Goal: Task Accomplishment & Management: Use online tool/utility

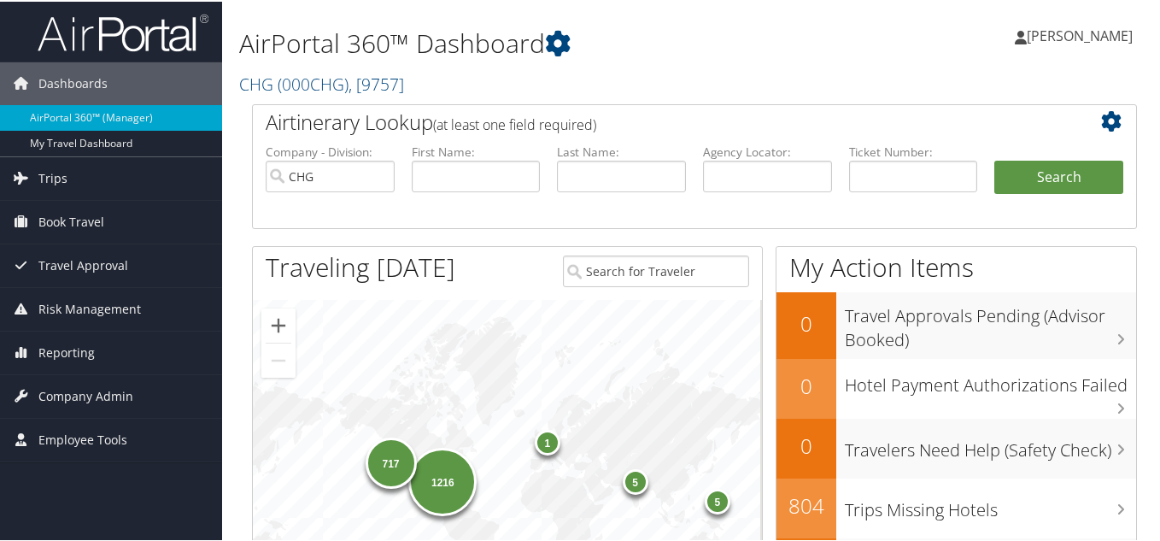
click at [683, 91] on h2 "CHG ( 000CHG ) , [ 9757 ]" at bounding box center [542, 81] width 607 height 29
click at [773, 85] on h2 "CHG ( 000CHG ) , [ 9757 ]" at bounding box center [542, 81] width 607 height 29
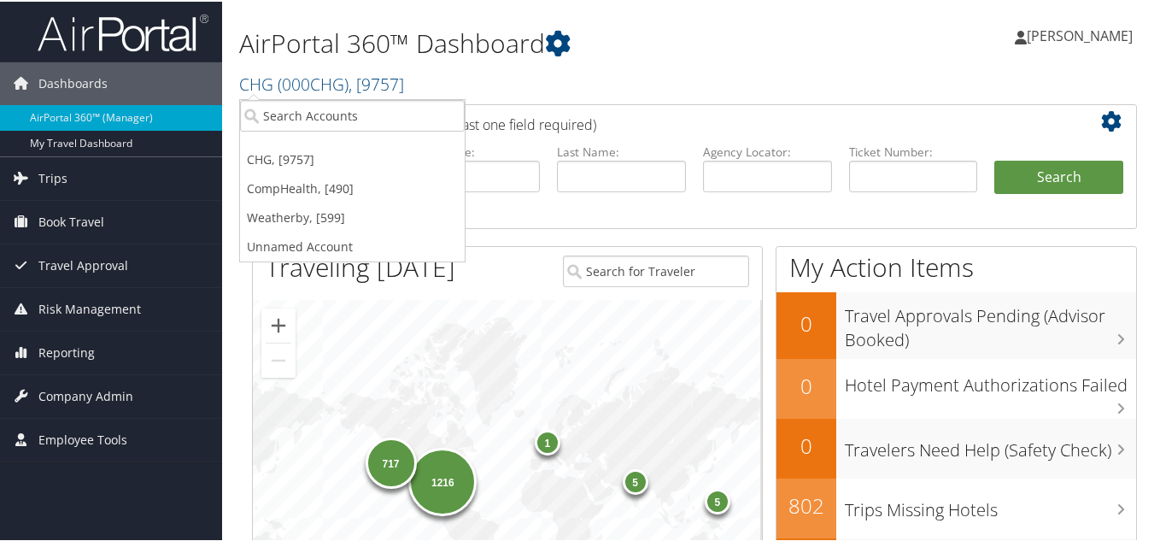
click at [685, 76] on h2 "CHG ( 000CHG ) , [ 9757 ]" at bounding box center [542, 81] width 607 height 29
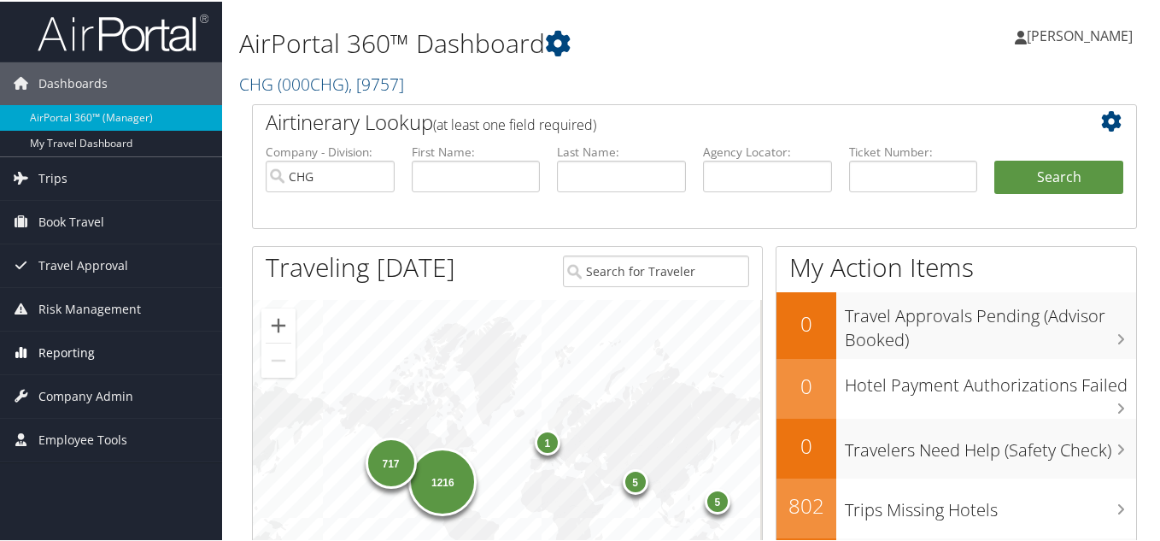
click at [55, 355] on span "Reporting" at bounding box center [66, 351] width 56 height 43
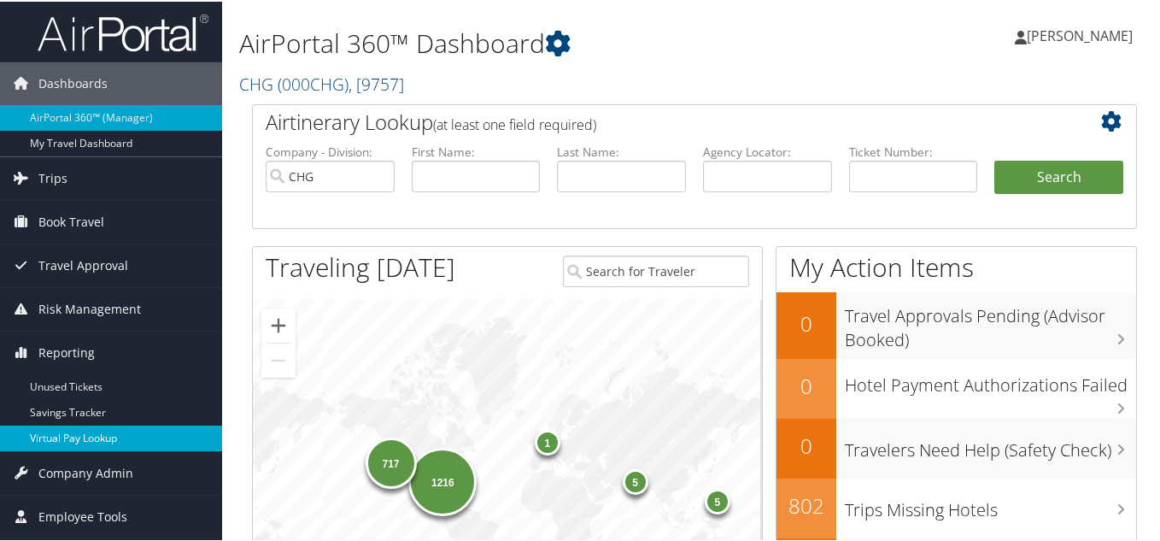
click at [66, 433] on link "Virtual Pay Lookup" at bounding box center [111, 437] width 222 height 26
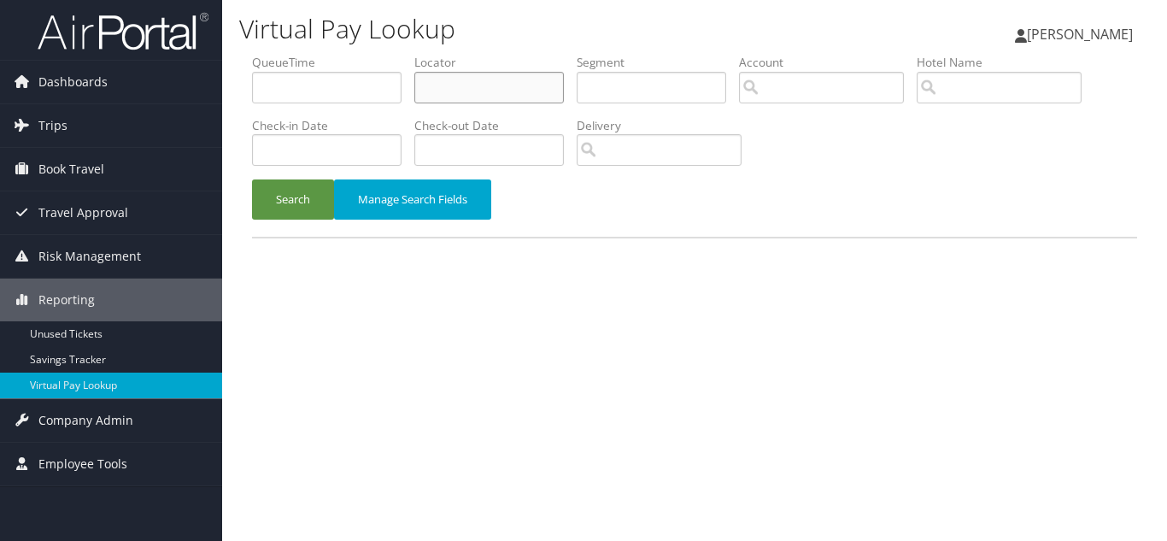
click at [469, 86] on input "text" at bounding box center [489, 88] width 150 height 32
click at [454, 84] on input "text" at bounding box center [489, 88] width 150 height 32
paste input "YXLYKH"
click at [252, 179] on button "Search" at bounding box center [293, 199] width 82 height 40
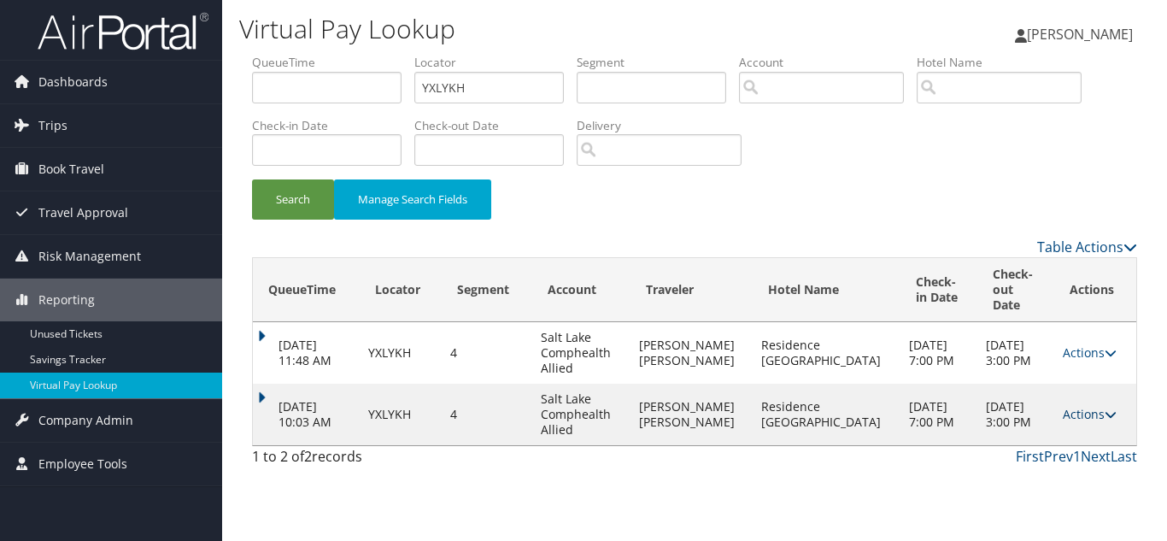
click at [1094, 406] on link "Actions" at bounding box center [1090, 414] width 54 height 16
click at [1059, 446] on link "Logs" at bounding box center [1050, 452] width 108 height 29
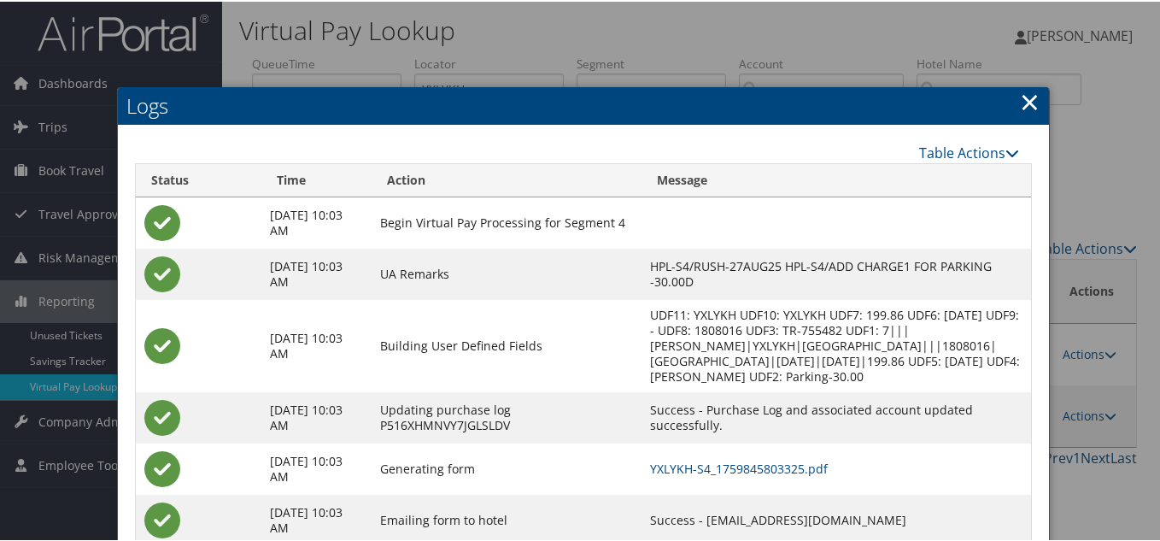
click at [1026, 109] on link "×" at bounding box center [1030, 100] width 20 height 34
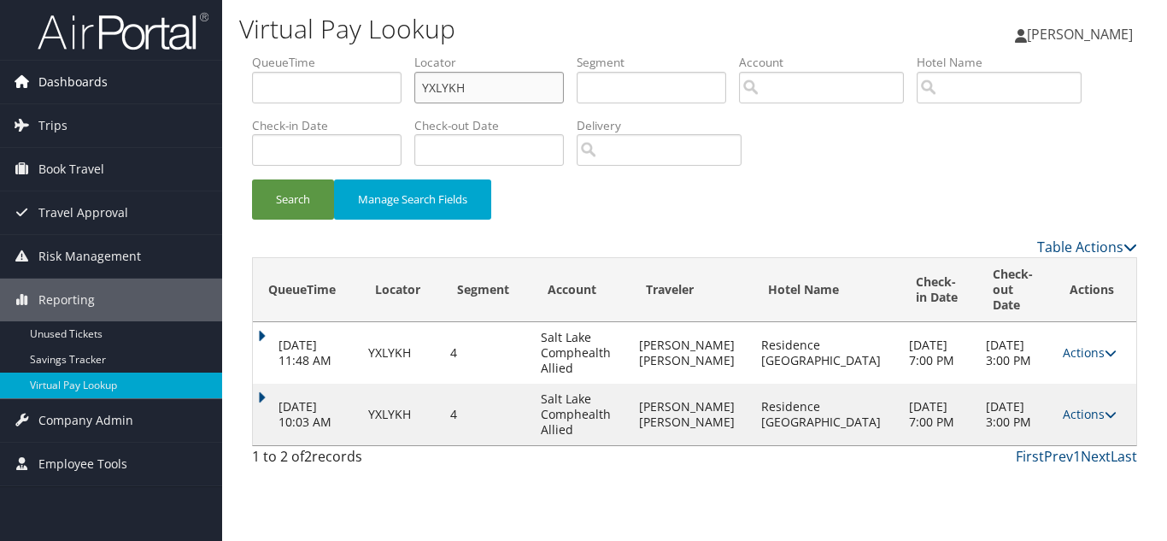
drag, startPoint x: 519, startPoint y: 85, endPoint x: 214, endPoint y: 72, distance: 305.3
click at [252, 72] on form "QueueTime Locator YXLYKH Segment Account Traveler Hotel Name Check-in Date Chec…" at bounding box center [694, 145] width 885 height 183
paste input "HEVRVE"
click at [252, 179] on button "Search" at bounding box center [293, 199] width 82 height 40
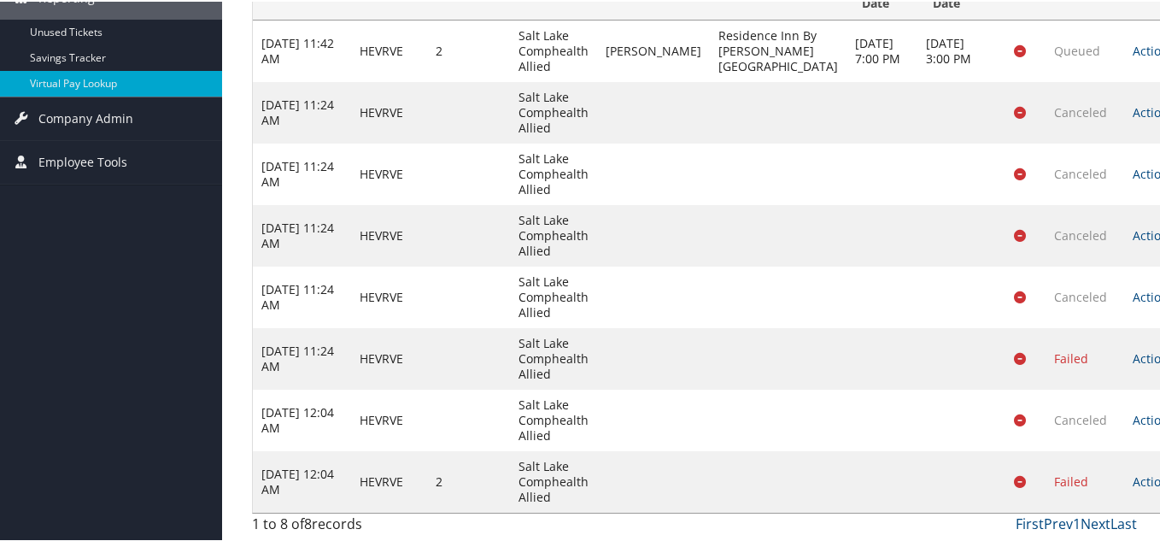
scroll to position [334, 0]
click at [1166, 478] on icon at bounding box center [1181, 480] width 12 height 12
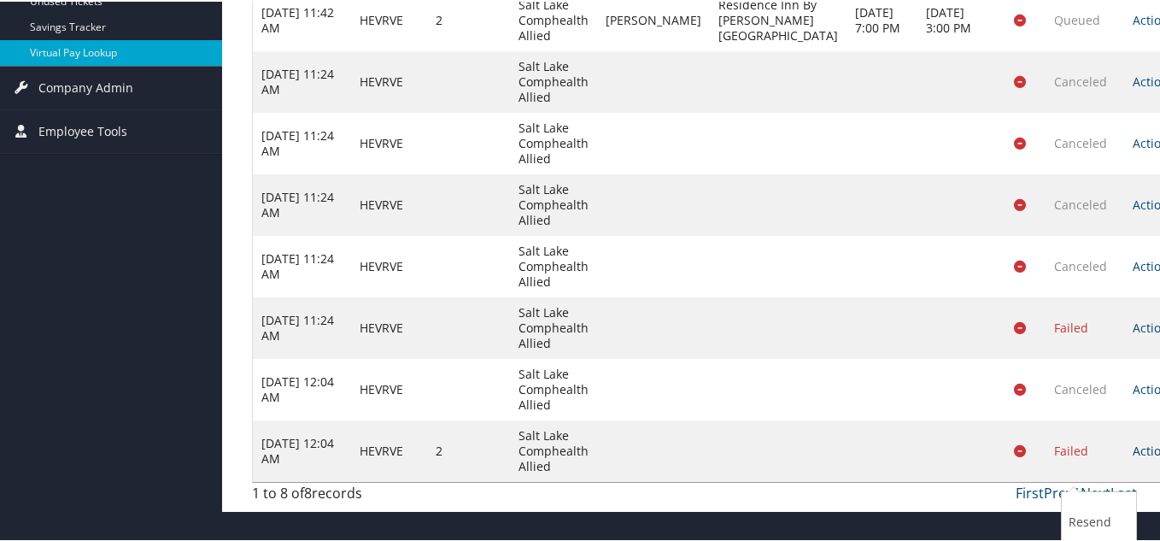
scroll to position [402, 0]
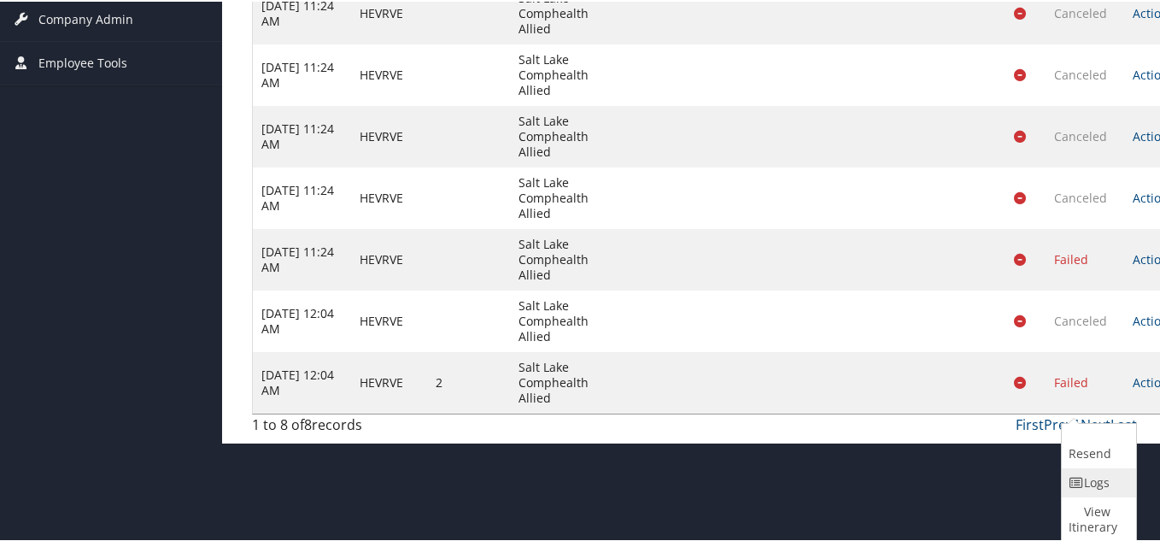
click at [1109, 484] on link "Logs" at bounding box center [1097, 480] width 70 height 29
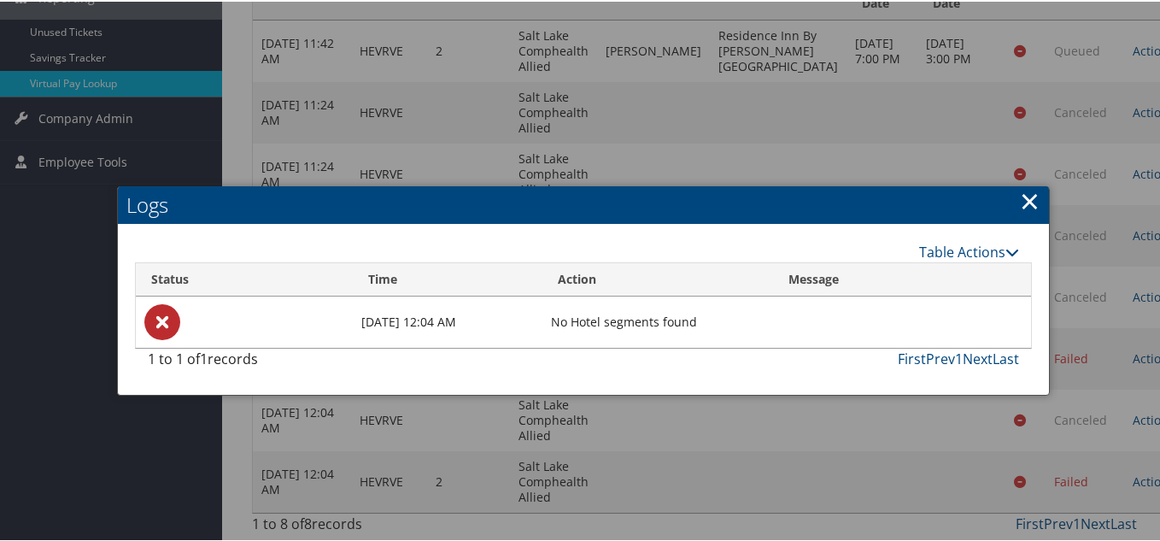
click at [1029, 182] on link "×" at bounding box center [1030, 199] width 20 height 34
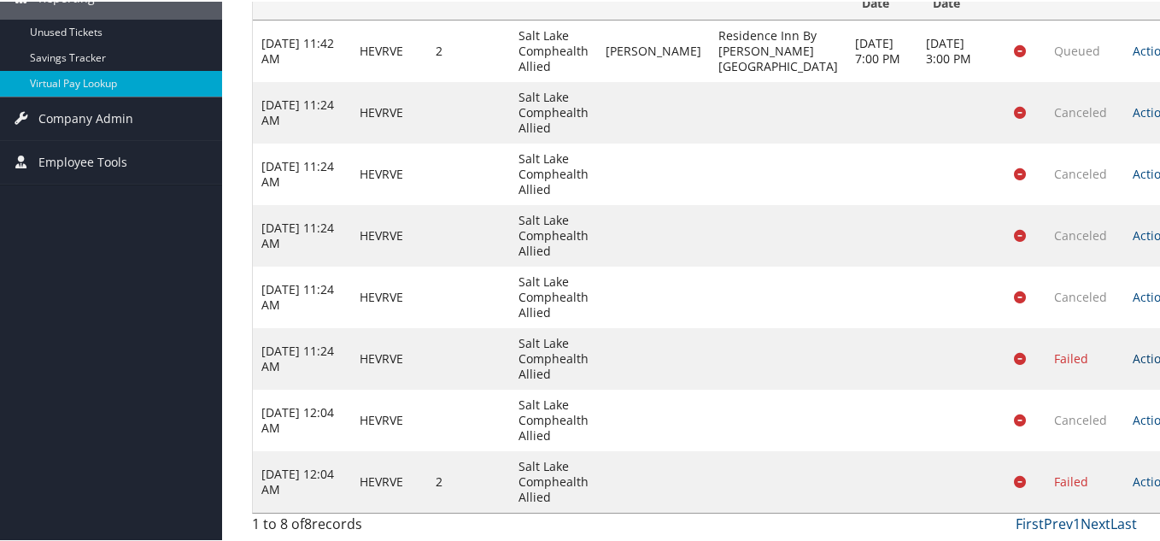
click at [1133, 354] on link "Actions" at bounding box center [1160, 357] width 54 height 16
click at [1094, 443] on link "Logs" at bounding box center [1096, 457] width 71 height 29
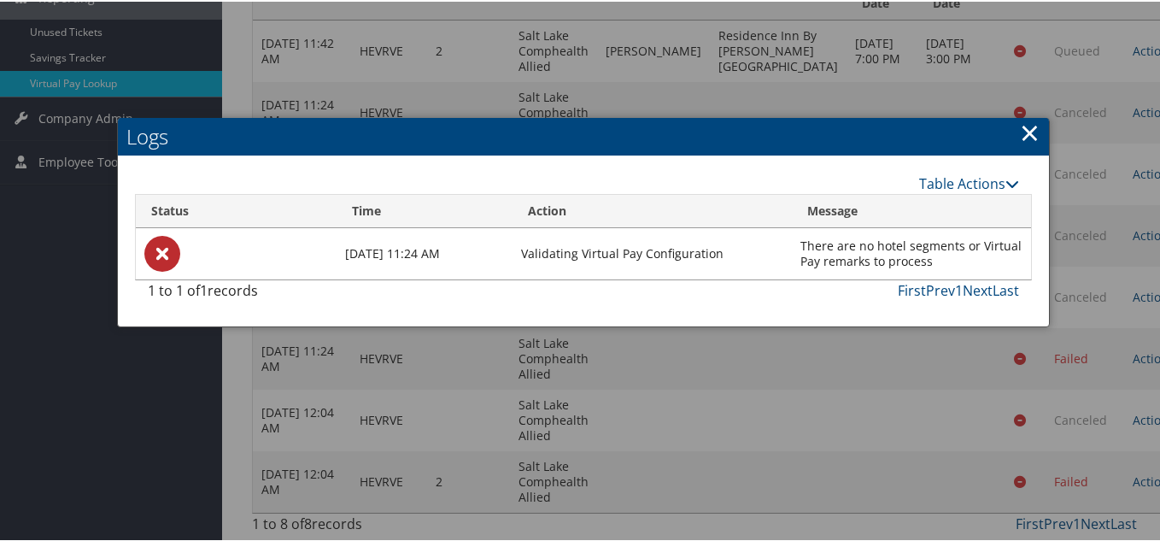
click at [1022, 114] on link "×" at bounding box center [1030, 131] width 20 height 34
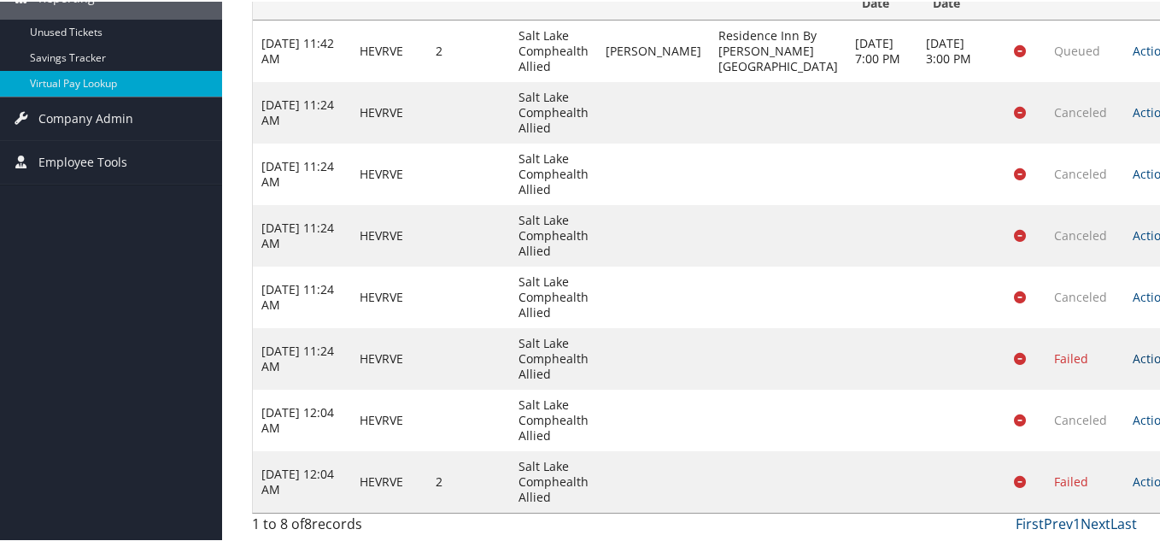
click at [1133, 361] on link "Actions" at bounding box center [1160, 357] width 54 height 16
click at [1093, 443] on link "Logs" at bounding box center [1096, 457] width 71 height 29
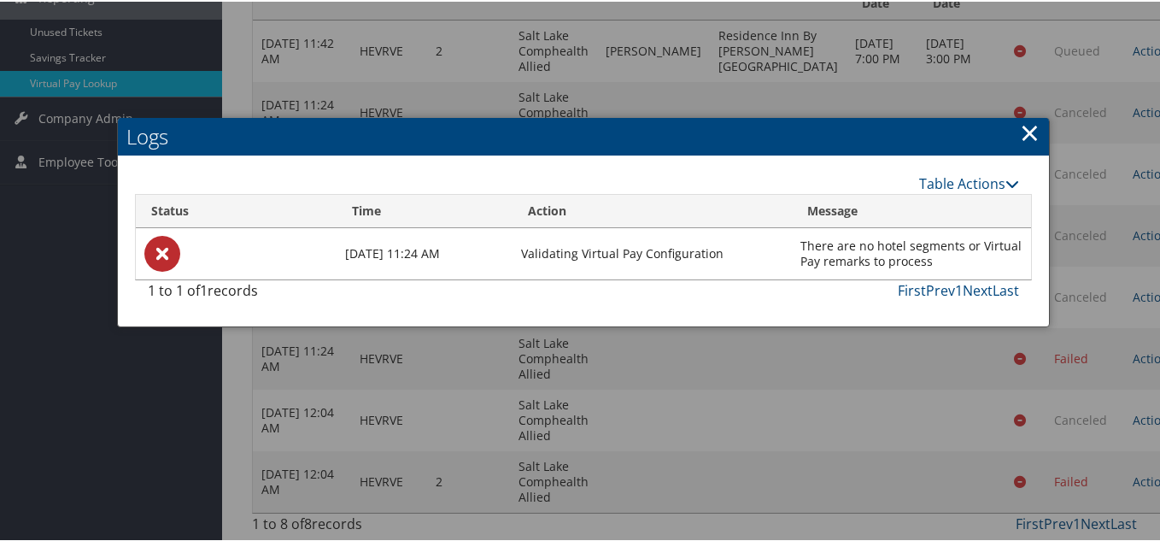
click at [1023, 114] on link "×" at bounding box center [1030, 131] width 20 height 34
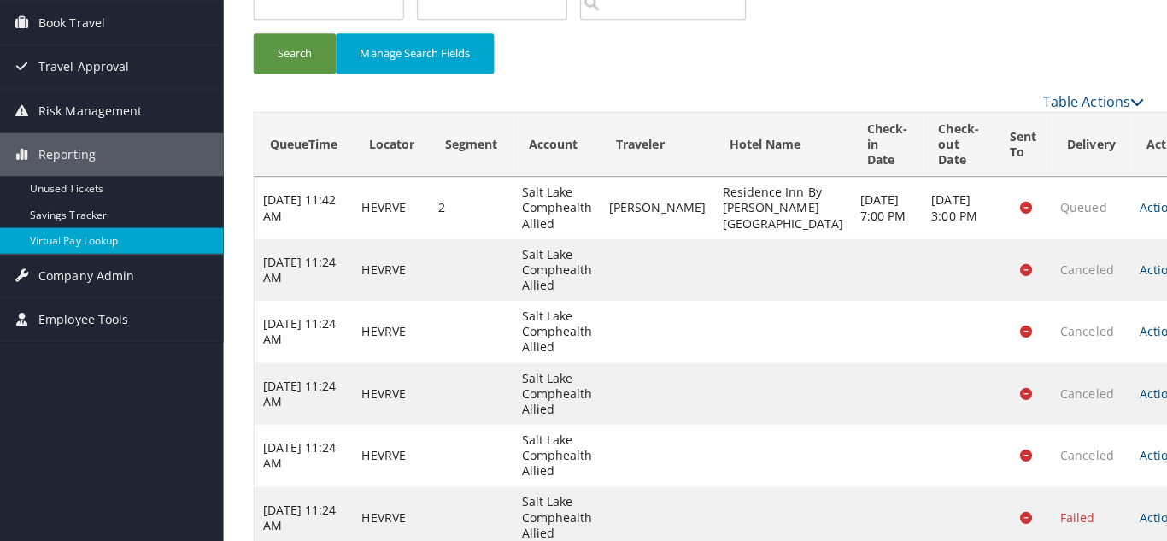
scroll to position [0, 0]
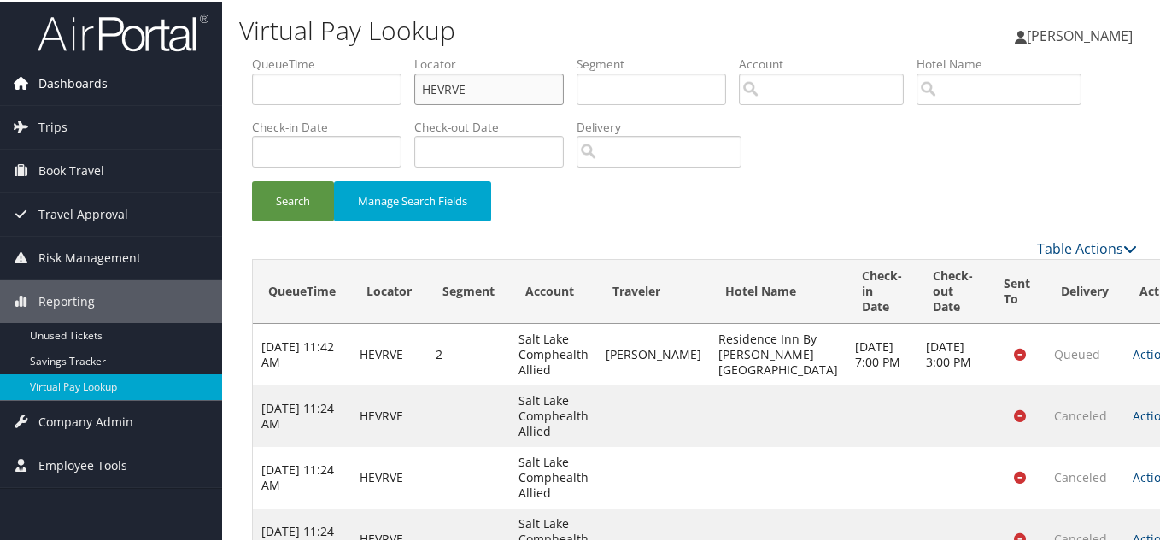
drag, startPoint x: 465, startPoint y: 85, endPoint x: 205, endPoint y: 92, distance: 259.8
click at [210, 90] on div "Dashboards AirPortal 360™ (Manager) My Travel Dashboard Trips Airtinerary® Look…" at bounding box center [583, 422] width 1167 height 844
paste input "TR-758066"
click at [491, 91] on input "HEVRVE" at bounding box center [489, 88] width 150 height 32
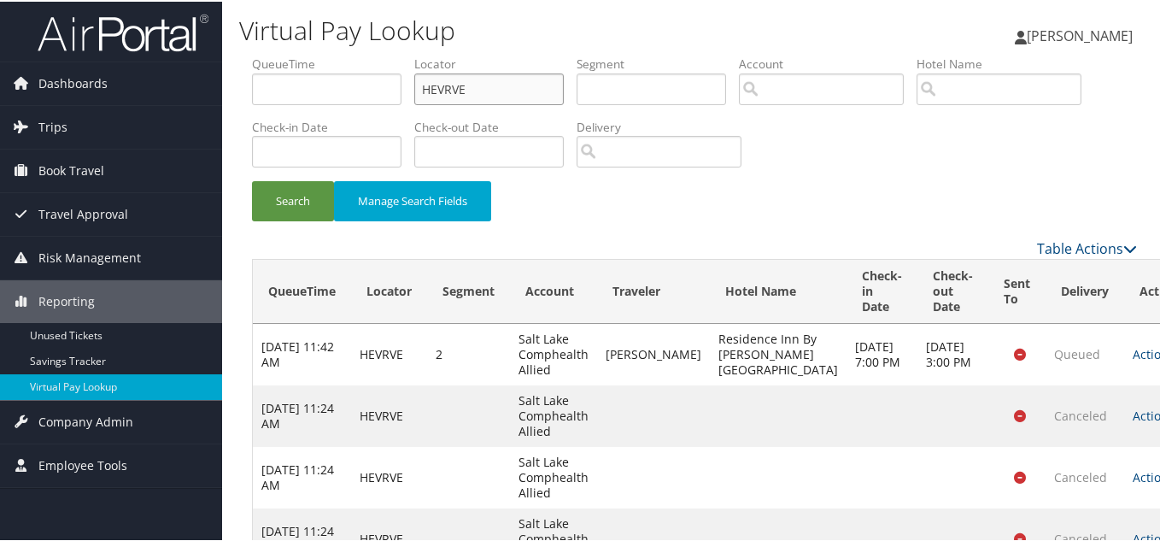
click at [491, 91] on input "HEVRVE" at bounding box center [489, 88] width 150 height 32
paste input "WXAYYO"
type input "WXAYYO"
click at [252, 179] on button "Search" at bounding box center [293, 199] width 82 height 40
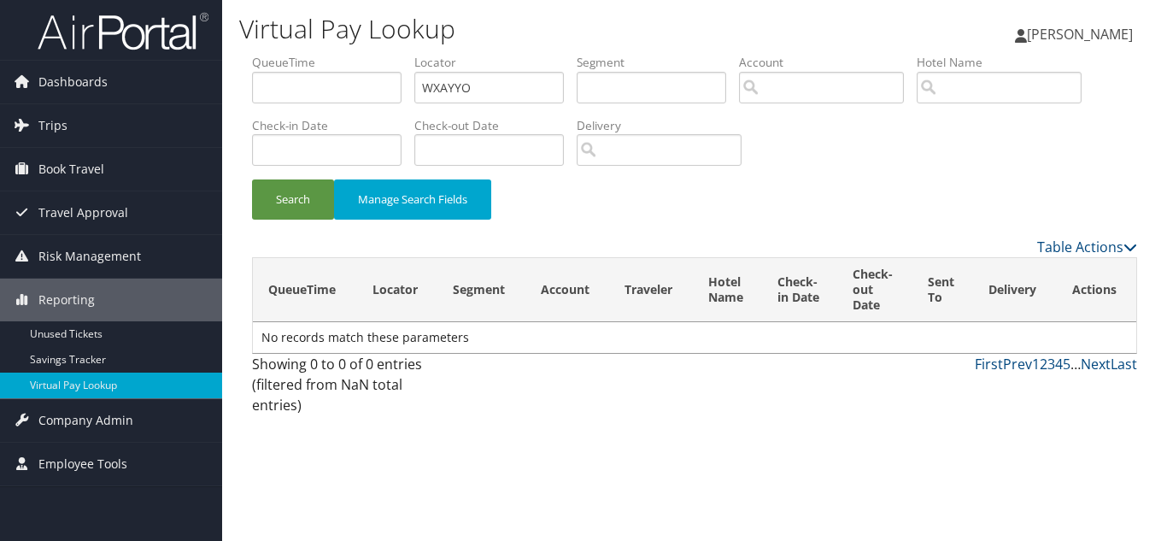
click at [836, 194] on div "Search Manage Search Fields" at bounding box center [694, 207] width 911 height 57
click at [801, 179] on div "Search Manage Search Fields" at bounding box center [694, 207] width 911 height 57
drag, startPoint x: 838, startPoint y: 202, endPoint x: 806, endPoint y: 132, distance: 78.0
click at [841, 199] on div "Search Manage Search Fields" at bounding box center [694, 207] width 911 height 57
click at [981, 213] on div "Search Manage Search Fields" at bounding box center [694, 207] width 911 height 57
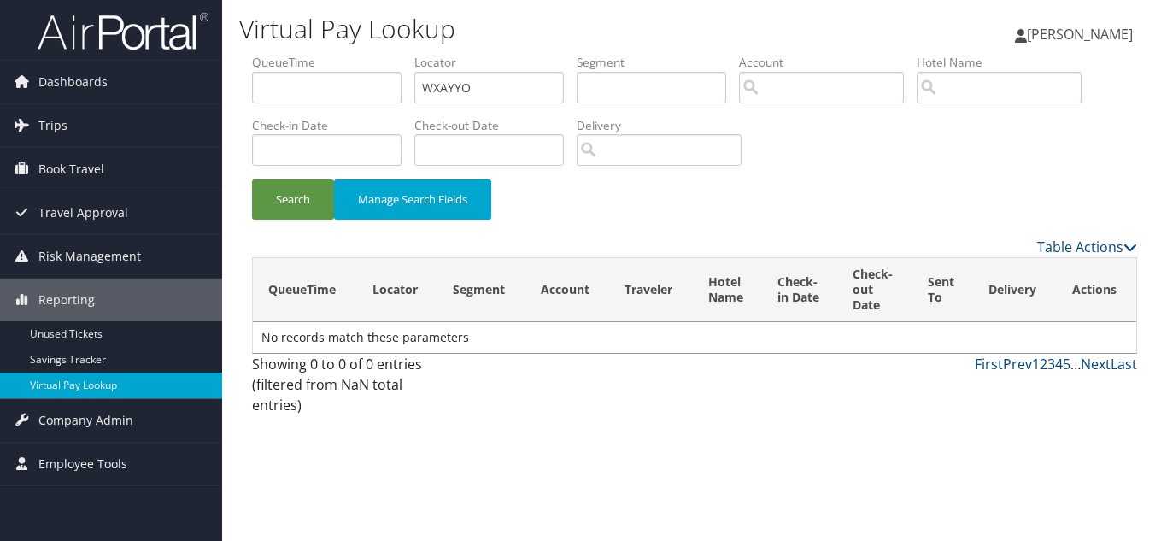
click at [888, 193] on div "Search Manage Search Fields" at bounding box center [694, 207] width 911 height 57
click at [788, 207] on div "Search Manage Search Fields" at bounding box center [694, 207] width 911 height 57
click at [859, 155] on div "Search Manage Search Fields" at bounding box center [694, 145] width 911 height 183
